Goal: Transaction & Acquisition: Purchase product/service

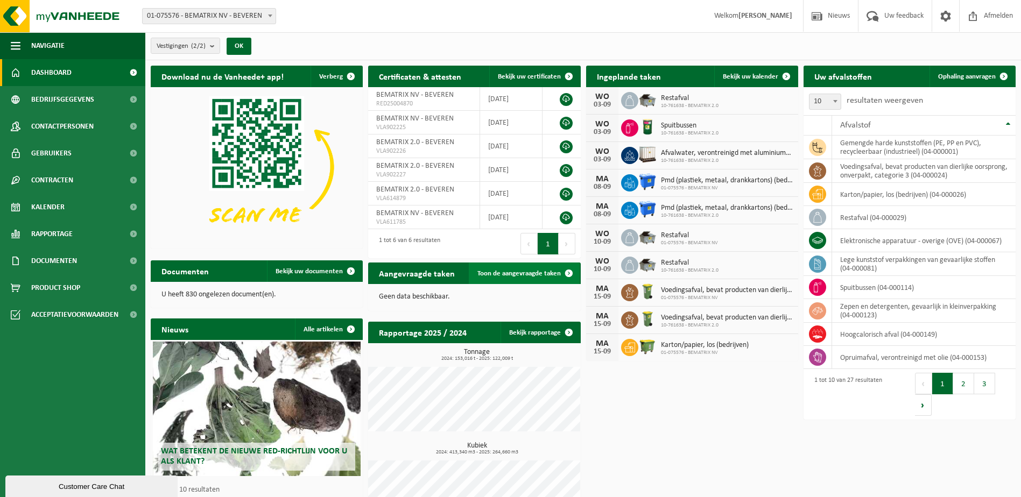
click at [482, 273] on span "Toon de aangevraagde taken" at bounding box center [518, 273] width 83 height 7
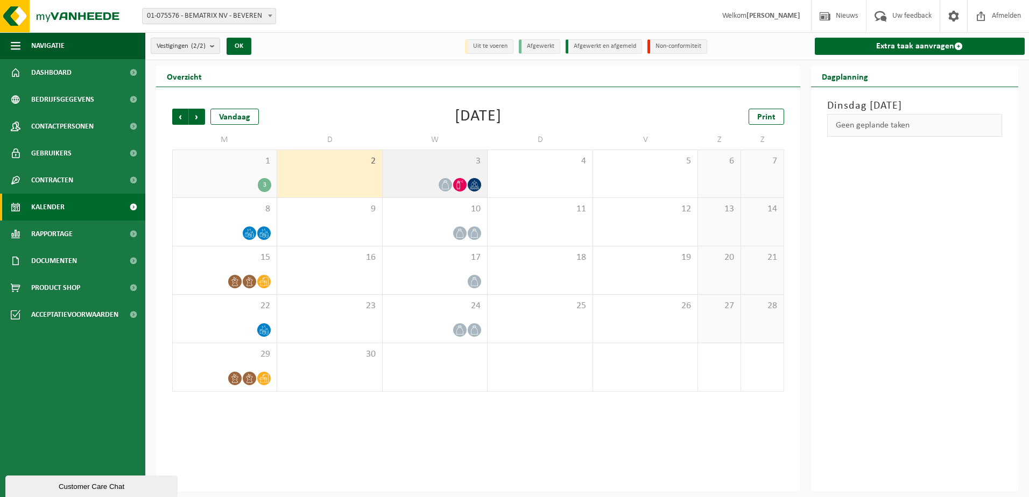
click at [461, 186] on icon at bounding box center [459, 184] width 9 height 9
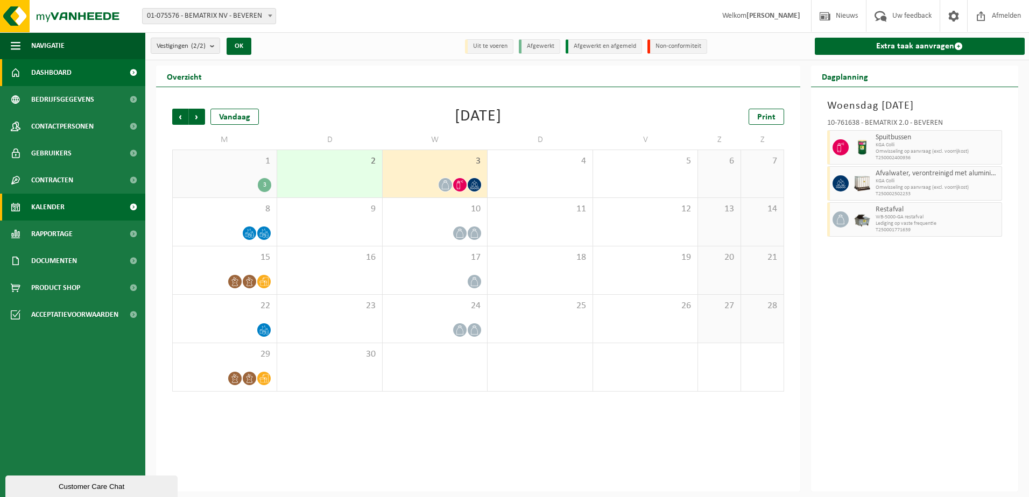
click at [44, 71] on span "Dashboard" at bounding box center [51, 72] width 40 height 27
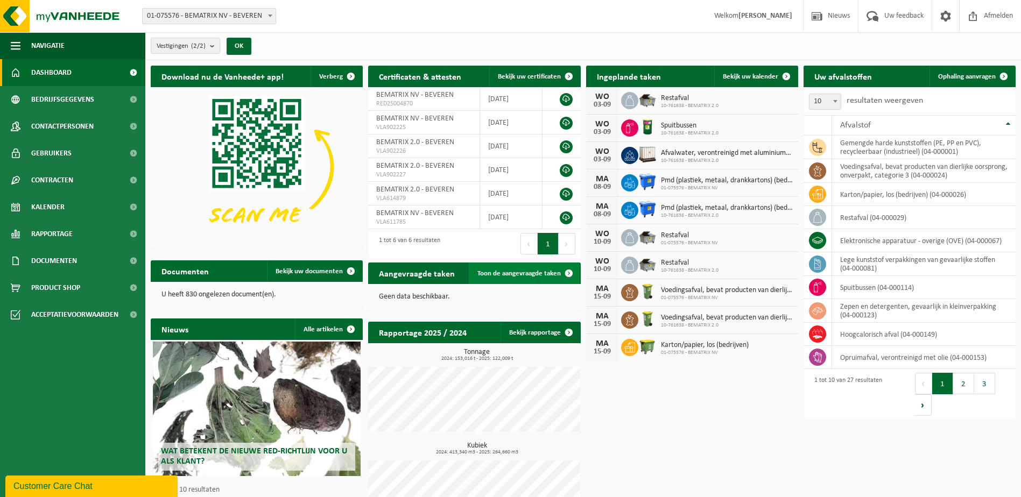
click at [530, 273] on span "Toon de aangevraagde taken" at bounding box center [518, 273] width 83 height 7
click at [569, 271] on span at bounding box center [569, 274] width 22 height 22
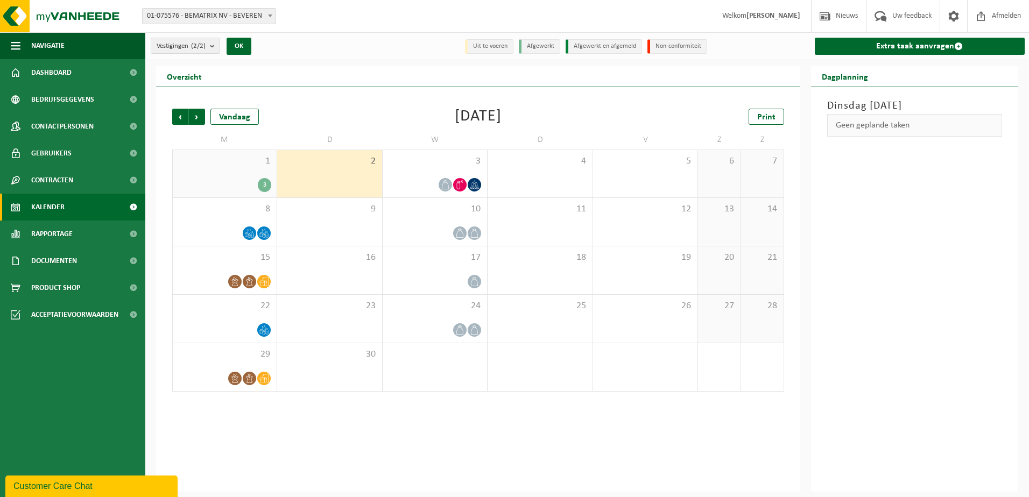
click at [266, 186] on div "3" at bounding box center [264, 185] width 13 height 14
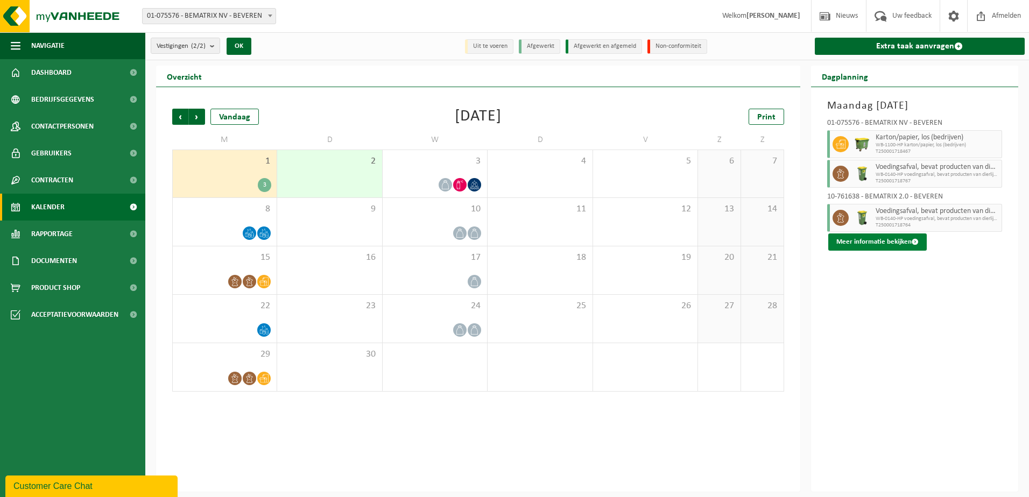
click at [912, 240] on span at bounding box center [915, 241] width 7 height 7
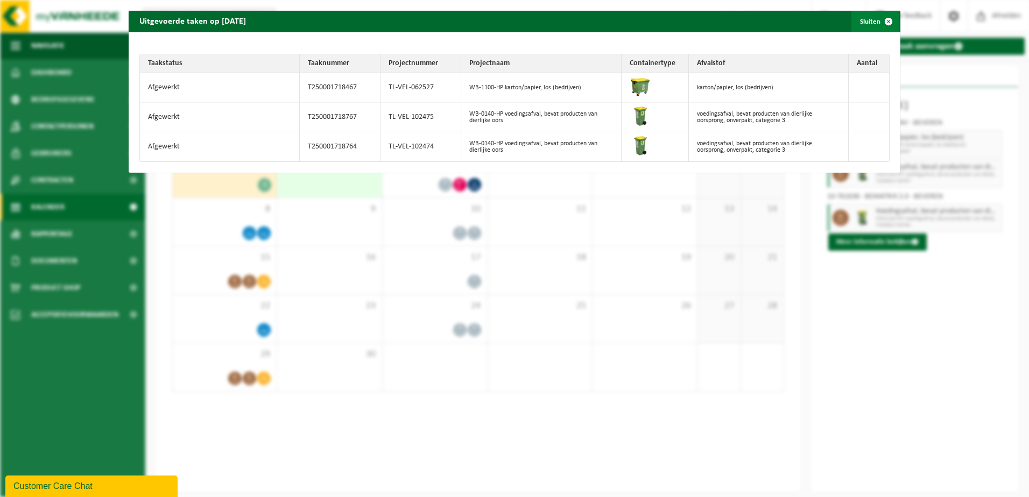
click at [882, 23] on span "button" at bounding box center [889, 22] width 22 height 22
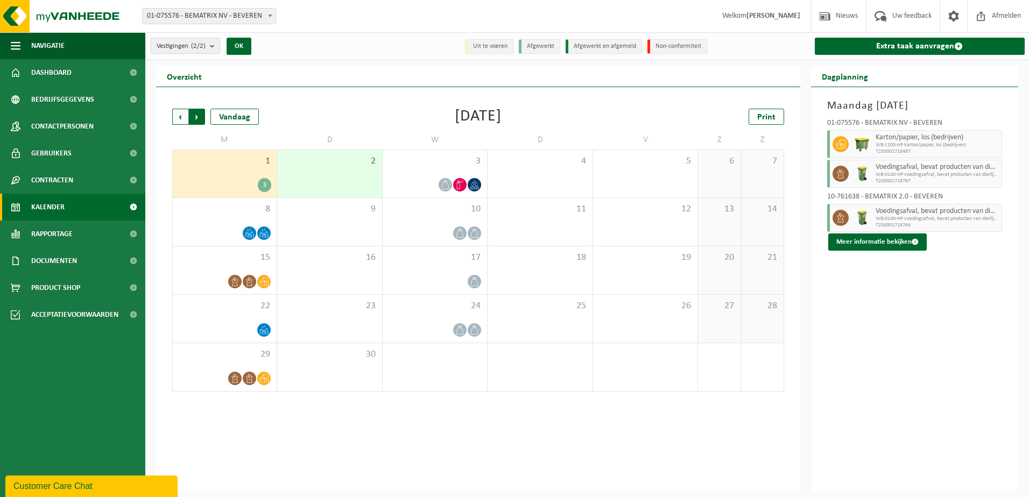
click at [182, 116] on span "Vorige" at bounding box center [180, 117] width 16 height 16
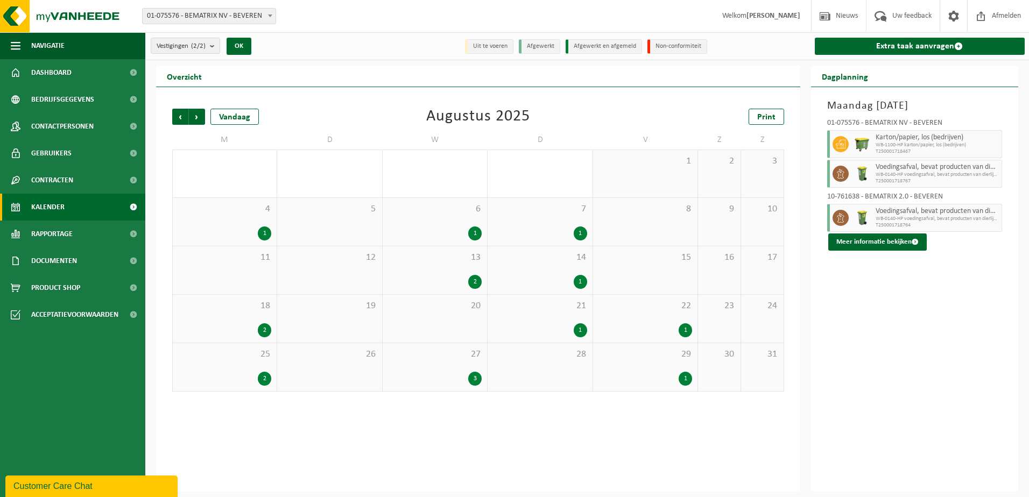
click at [574, 332] on div "1" at bounding box center [580, 330] width 13 height 14
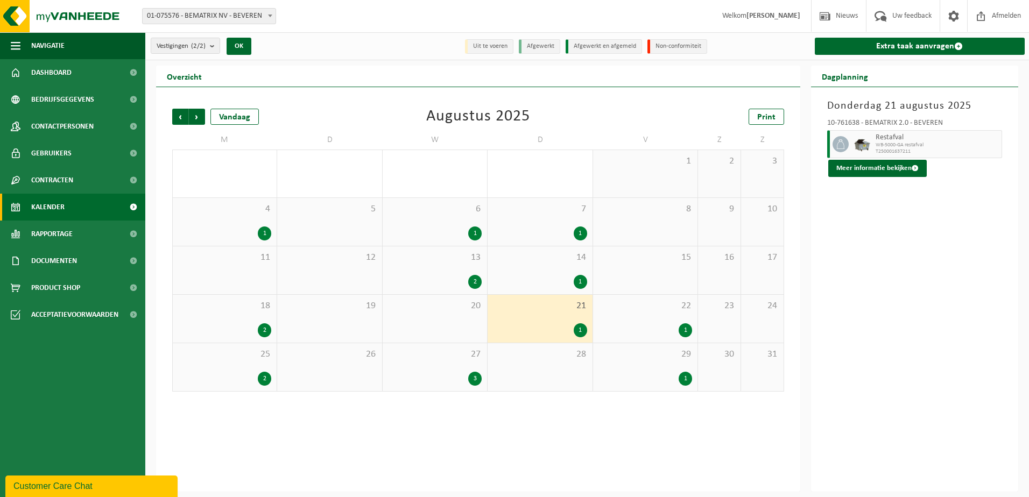
click at [687, 329] on div "1" at bounding box center [685, 330] width 13 height 14
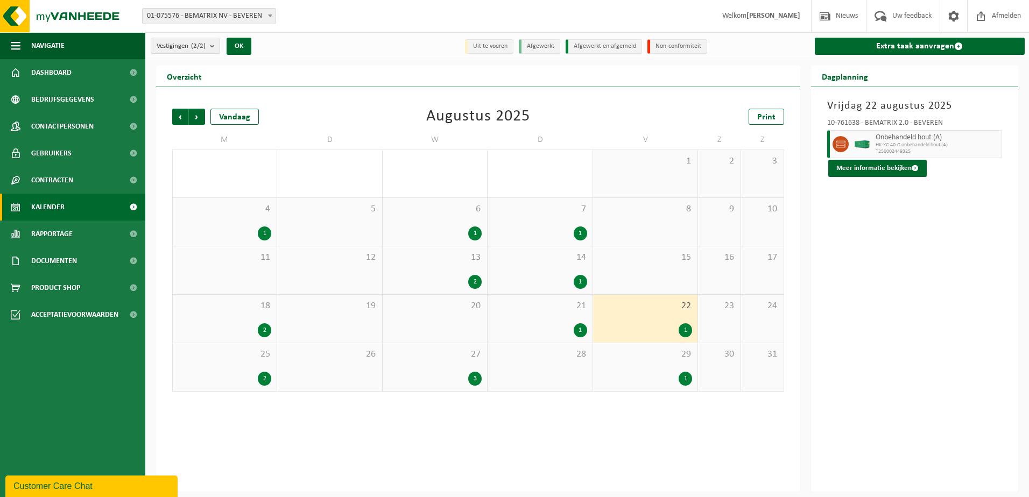
click at [686, 374] on div "1" at bounding box center [685, 379] width 13 height 14
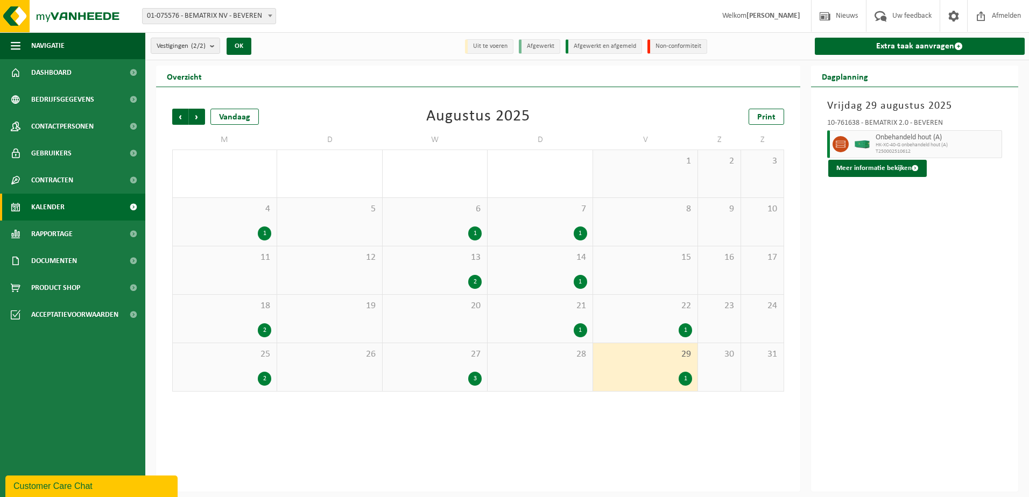
click at [479, 377] on div "3" at bounding box center [474, 379] width 13 height 14
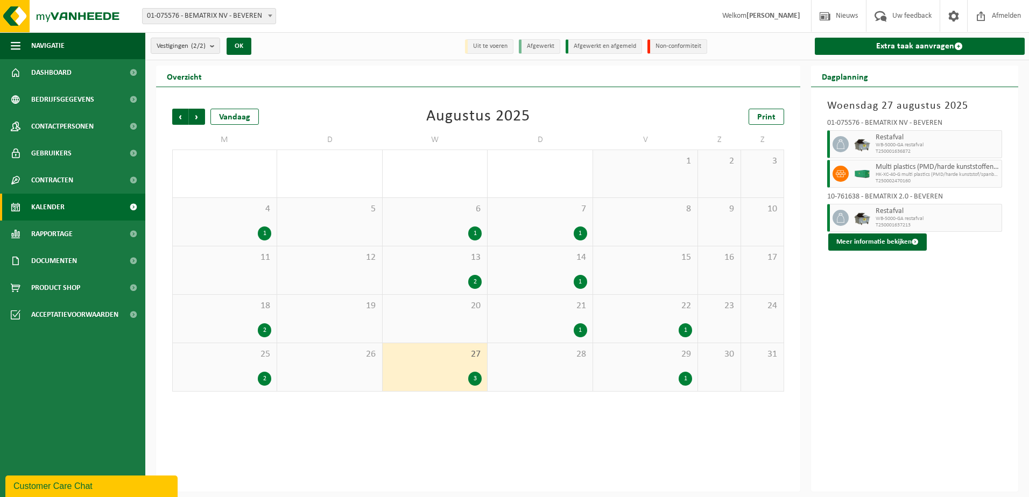
click at [260, 377] on div "2" at bounding box center [264, 379] width 13 height 14
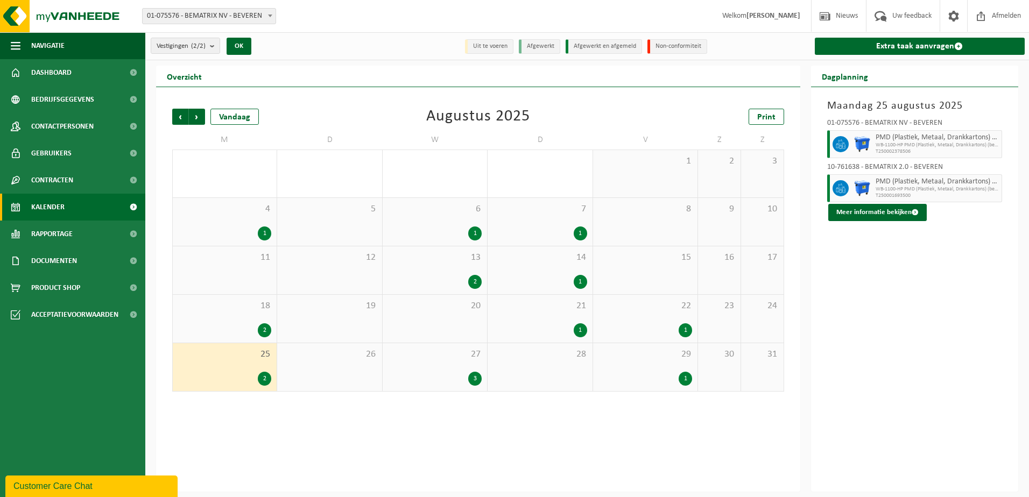
click at [345, 457] on div "Vorige Volgende Vandaag Augustus 2025 Print M D W D V Z Z 28 1 29 30 1 31 1 2 3…" at bounding box center [478, 289] width 644 height 405
click at [39, 43] on span "Navigatie" at bounding box center [47, 45] width 33 height 27
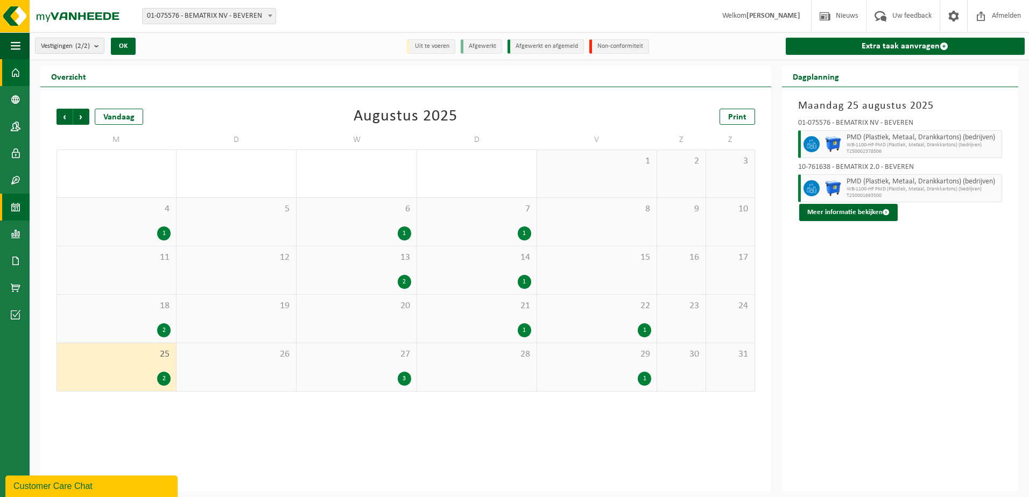
click at [18, 69] on span at bounding box center [16, 72] width 10 height 27
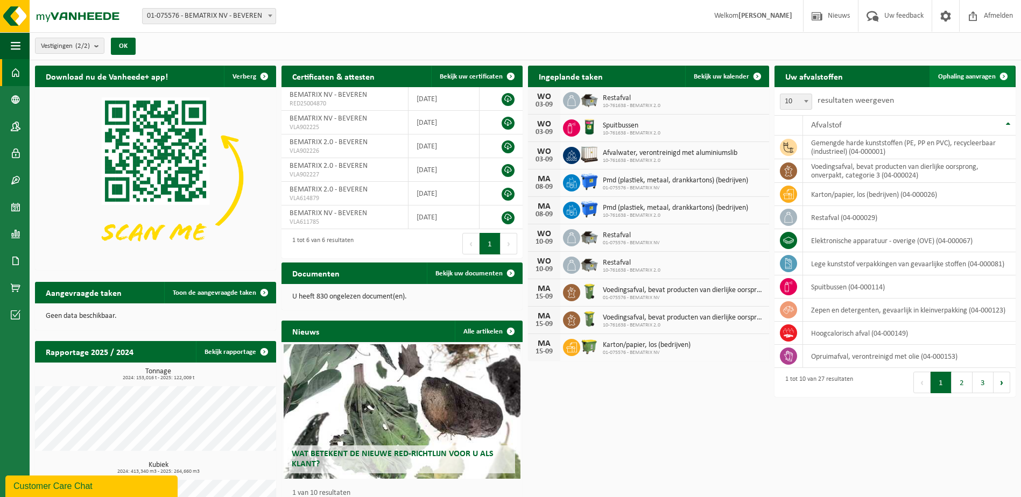
click at [964, 76] on span "Ophaling aanvragen" at bounding box center [967, 76] width 58 height 7
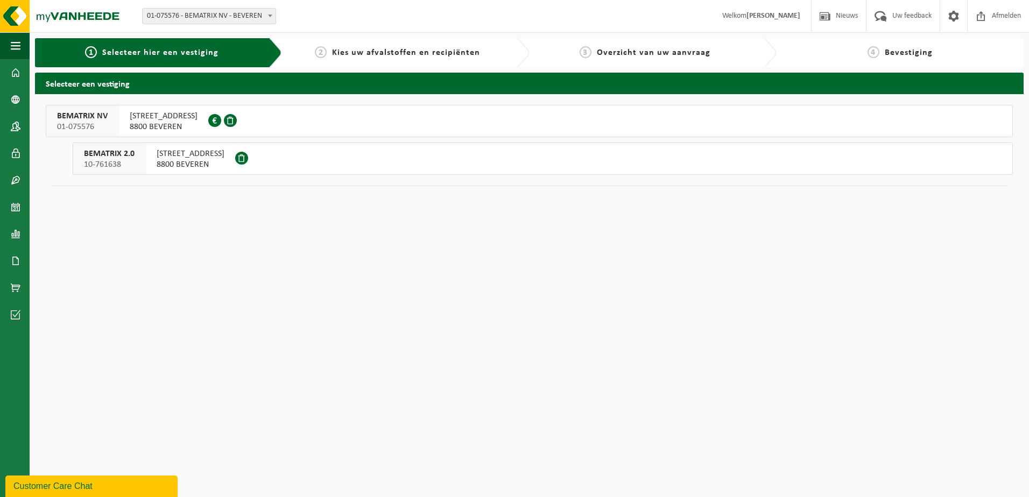
click at [154, 158] on div "[STREET_ADDRESS]" at bounding box center [190, 158] width 89 height 31
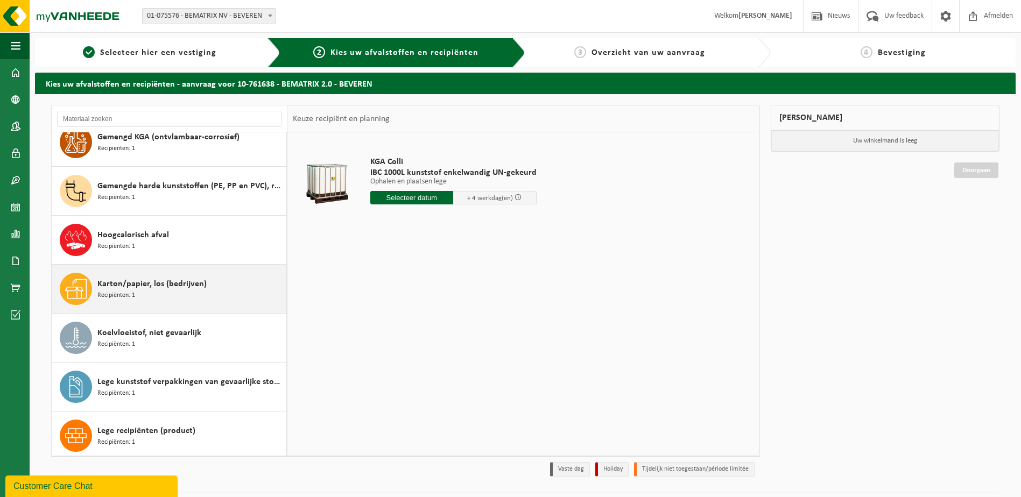
click at [154, 279] on span "Karton/papier, los (bedrijven)" at bounding box center [151, 284] width 109 height 13
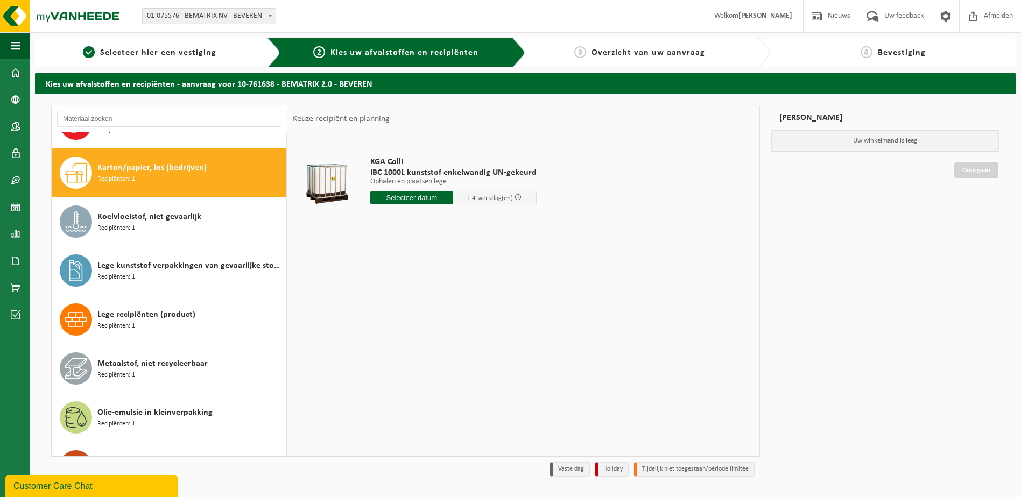
scroll to position [294, 0]
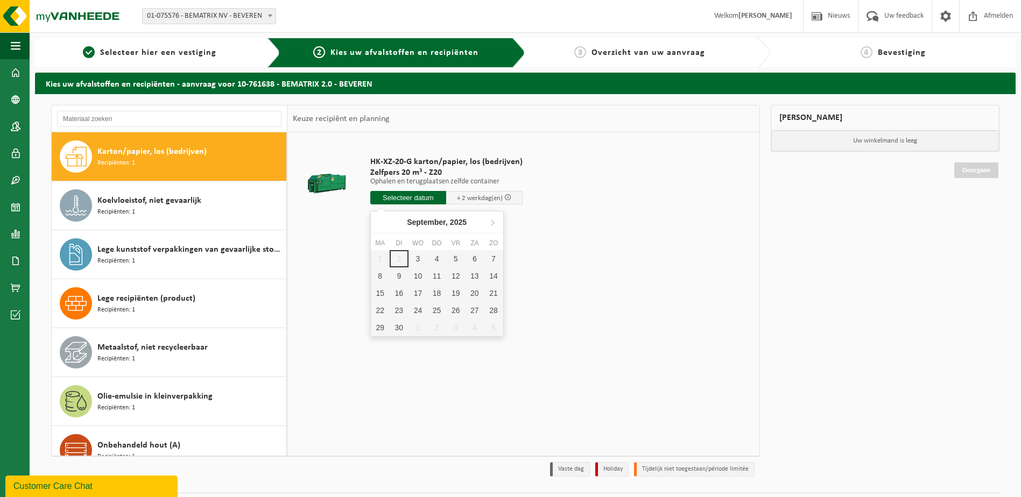
click at [417, 202] on input "text" at bounding box center [408, 197] width 76 height 13
click at [416, 257] on div "3" at bounding box center [417, 258] width 19 height 17
type input "Van 2025-09-03"
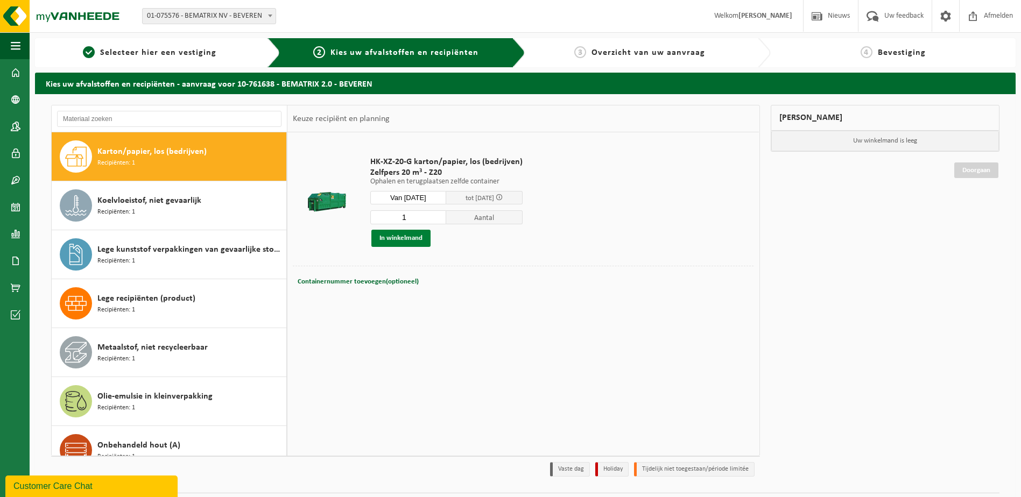
click at [411, 241] on button "In winkelmand" at bounding box center [400, 238] width 59 height 17
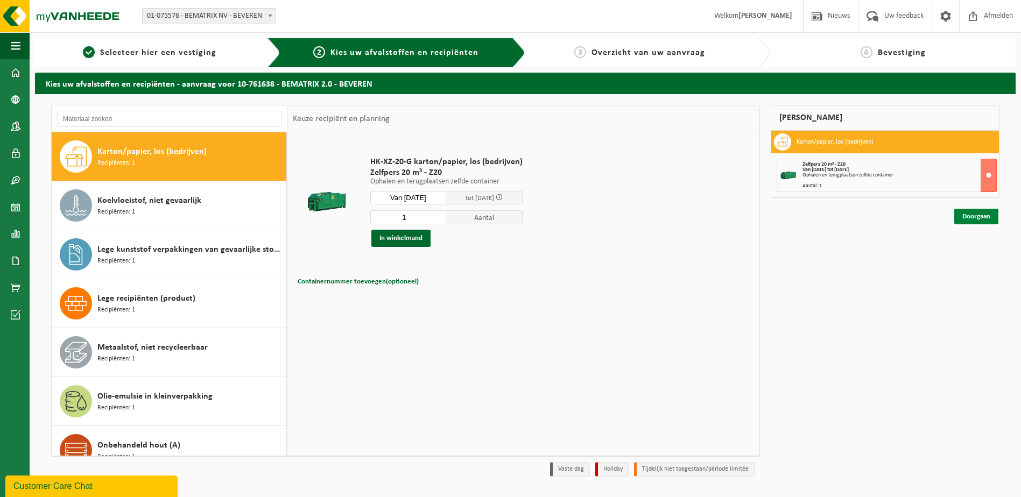
click at [977, 222] on link "Doorgaan" at bounding box center [976, 217] width 44 height 16
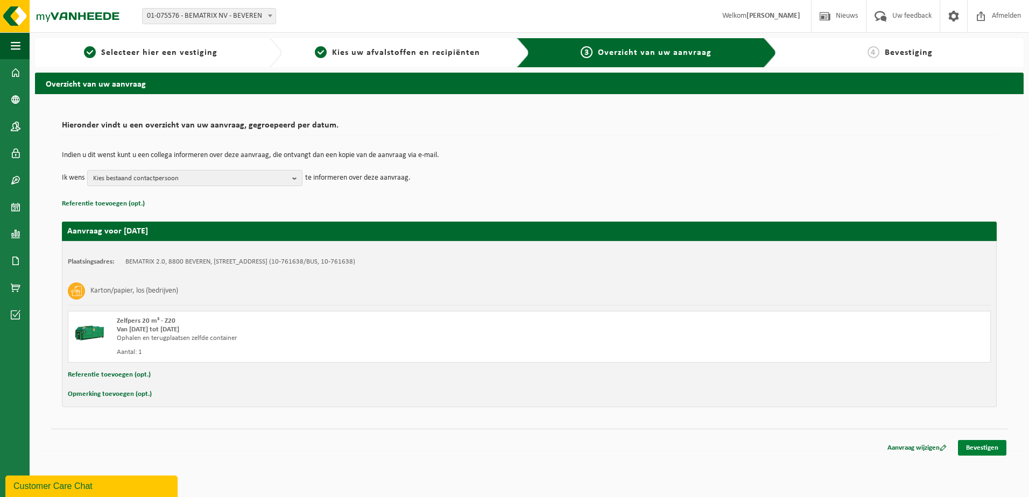
click at [972, 447] on link "Bevestigen" at bounding box center [982, 448] width 48 height 16
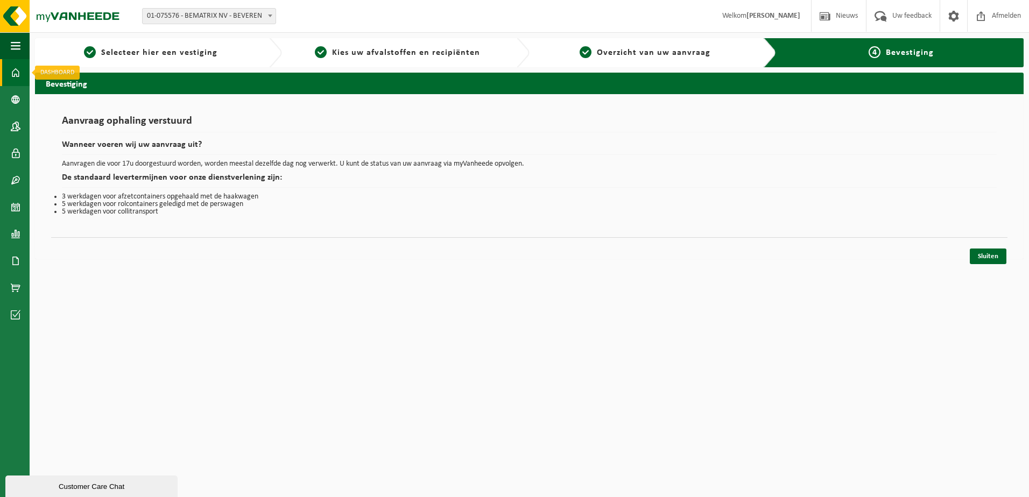
click at [16, 80] on span at bounding box center [16, 72] width 10 height 27
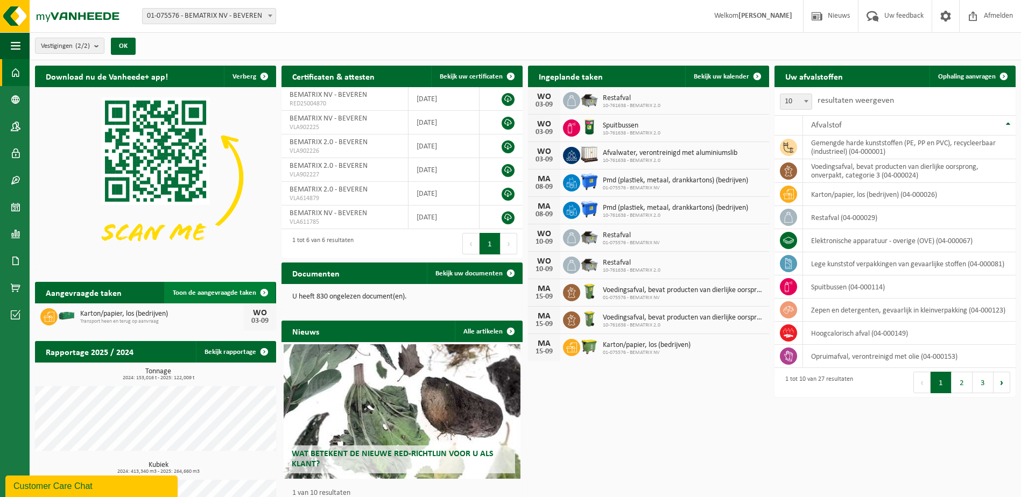
click at [213, 290] on span "Toon de aangevraagde taken" at bounding box center [214, 293] width 83 height 7
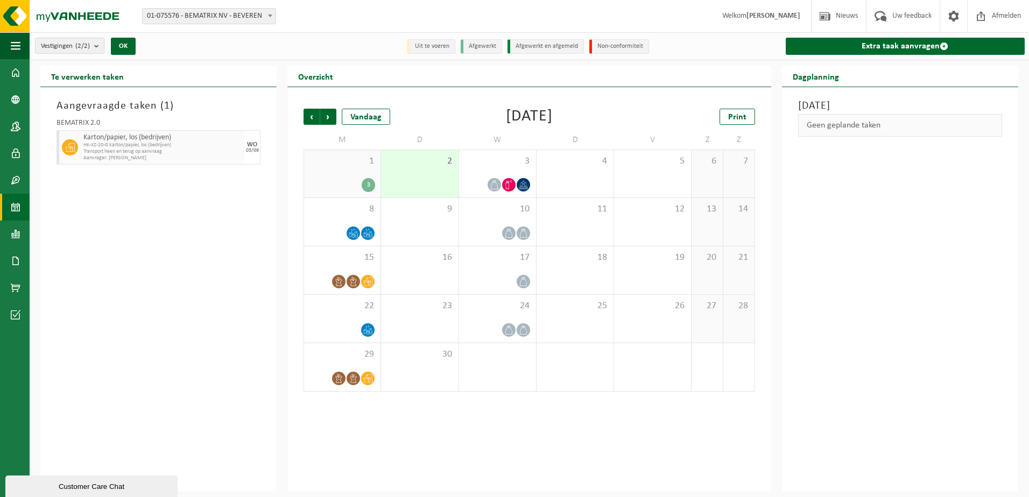
click at [98, 155] on span "Aanvrager: [PERSON_NAME]" at bounding box center [162, 158] width 158 height 6
drag, startPoint x: 98, startPoint y: 154, endPoint x: 114, endPoint y: 223, distance: 70.6
click at [112, 224] on div "Aangevraagde taken ( 1 ) BEMATRIX 2.0 Karton/papier, los (bedrijven) HK-XZ-20-G…" at bounding box center [158, 289] width 236 height 405
click at [369, 378] on icon at bounding box center [367, 378] width 9 height 9
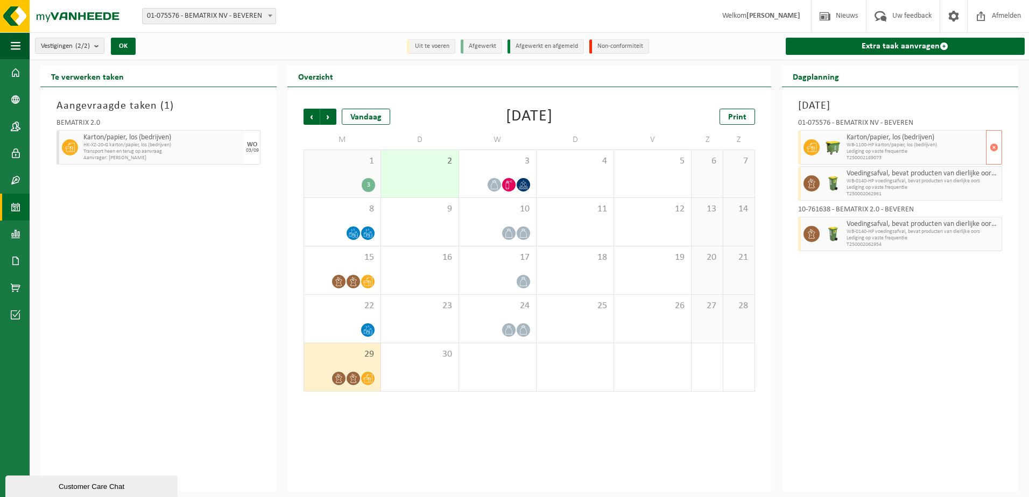
click at [839, 145] on img at bounding box center [833, 147] width 16 height 16
click at [329, 112] on span "Volgende" at bounding box center [328, 117] width 16 height 16
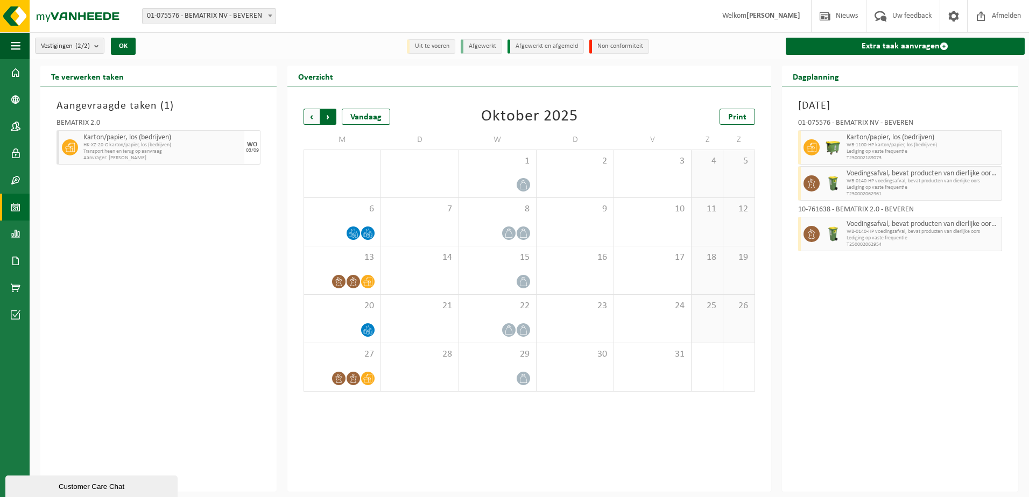
click at [308, 113] on span "Vorige" at bounding box center [312, 117] width 16 height 16
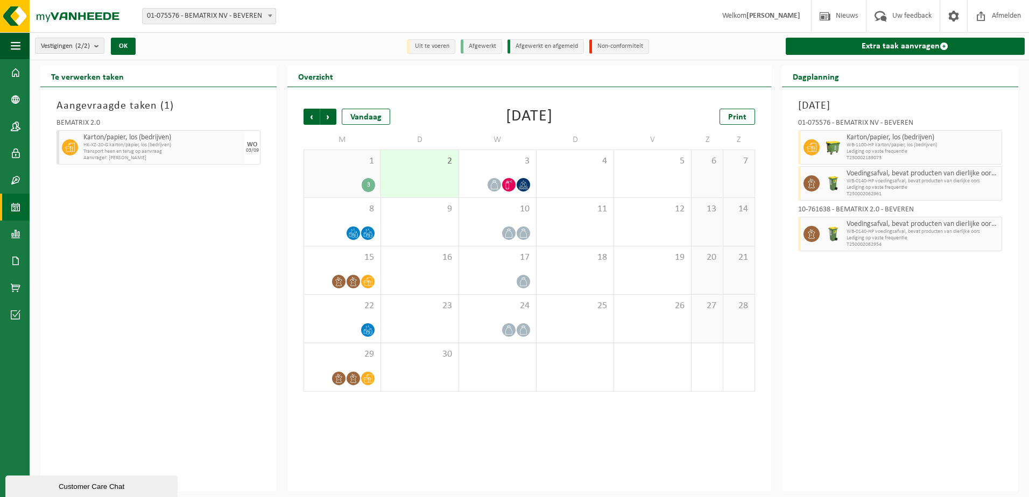
click at [373, 186] on div "3" at bounding box center [368, 185] width 13 height 14
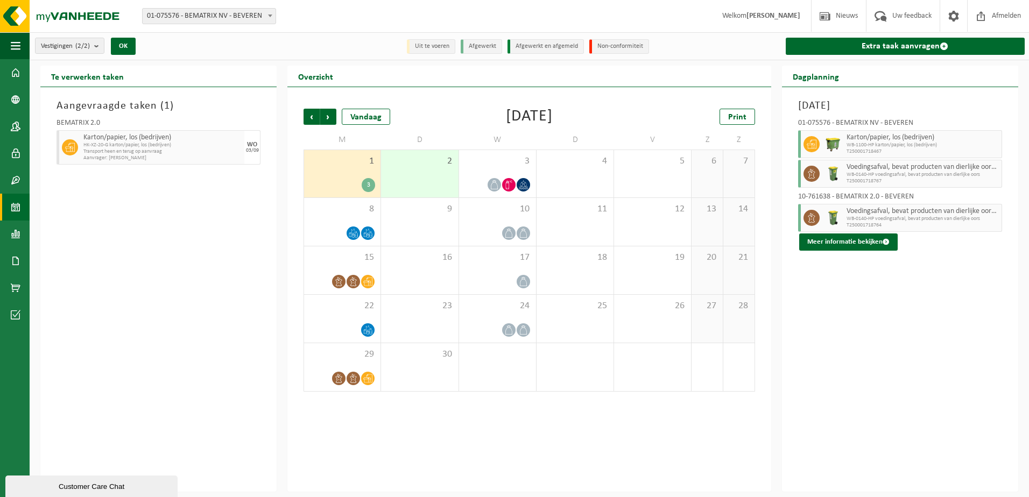
click at [836, 143] on img at bounding box center [833, 144] width 16 height 16
click at [884, 147] on span "WB-1100-HP karton/papier, los (bedrijven)" at bounding box center [923, 145] width 152 height 6
click at [853, 234] on button "Meer informatie bekijken" at bounding box center [848, 242] width 98 height 17
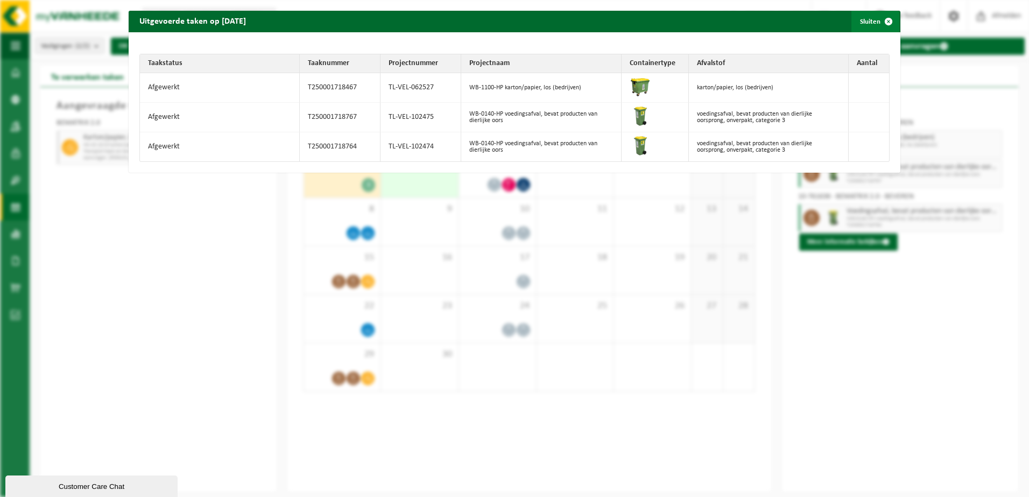
click at [880, 20] on span "button" at bounding box center [889, 22] width 22 height 22
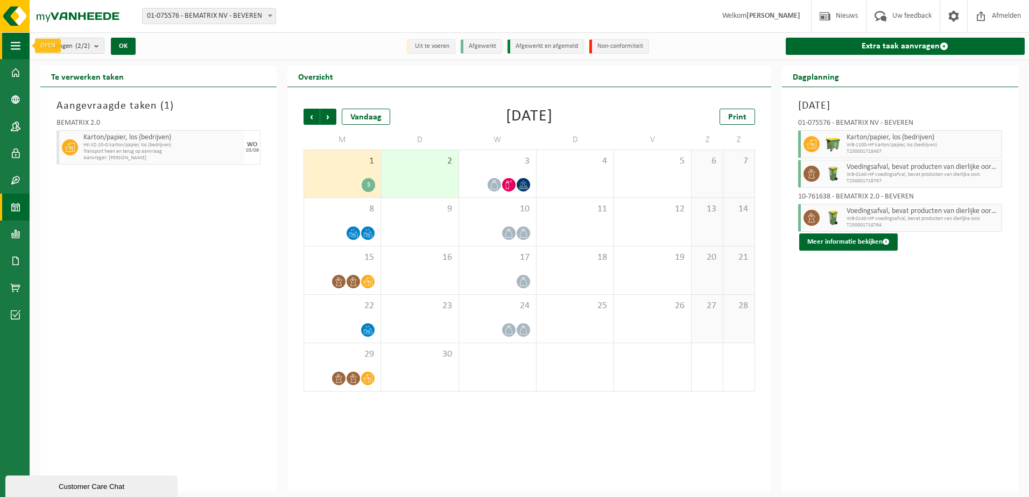
click at [9, 44] on button "Navigatie" at bounding box center [15, 45] width 30 height 27
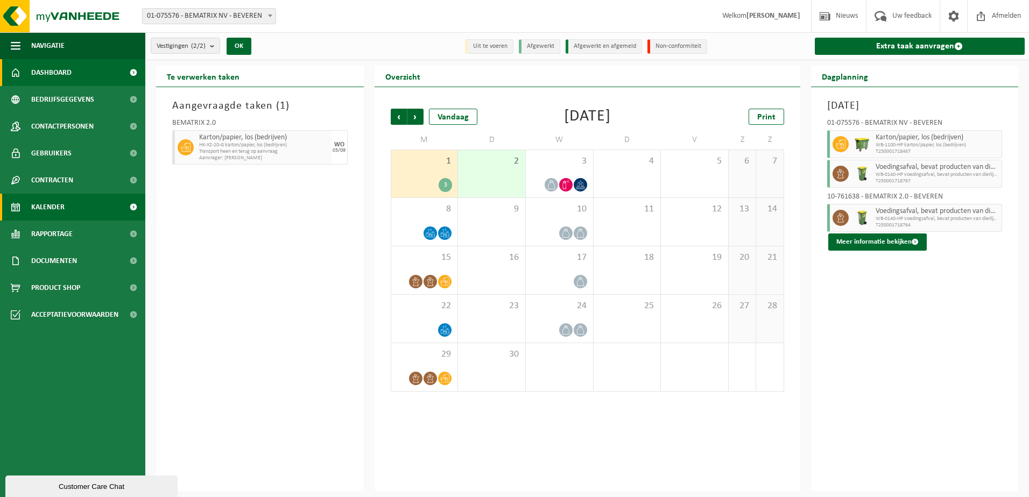
click at [36, 67] on span "Dashboard" at bounding box center [51, 72] width 40 height 27
